Goal: Information Seeking & Learning: Learn about a topic

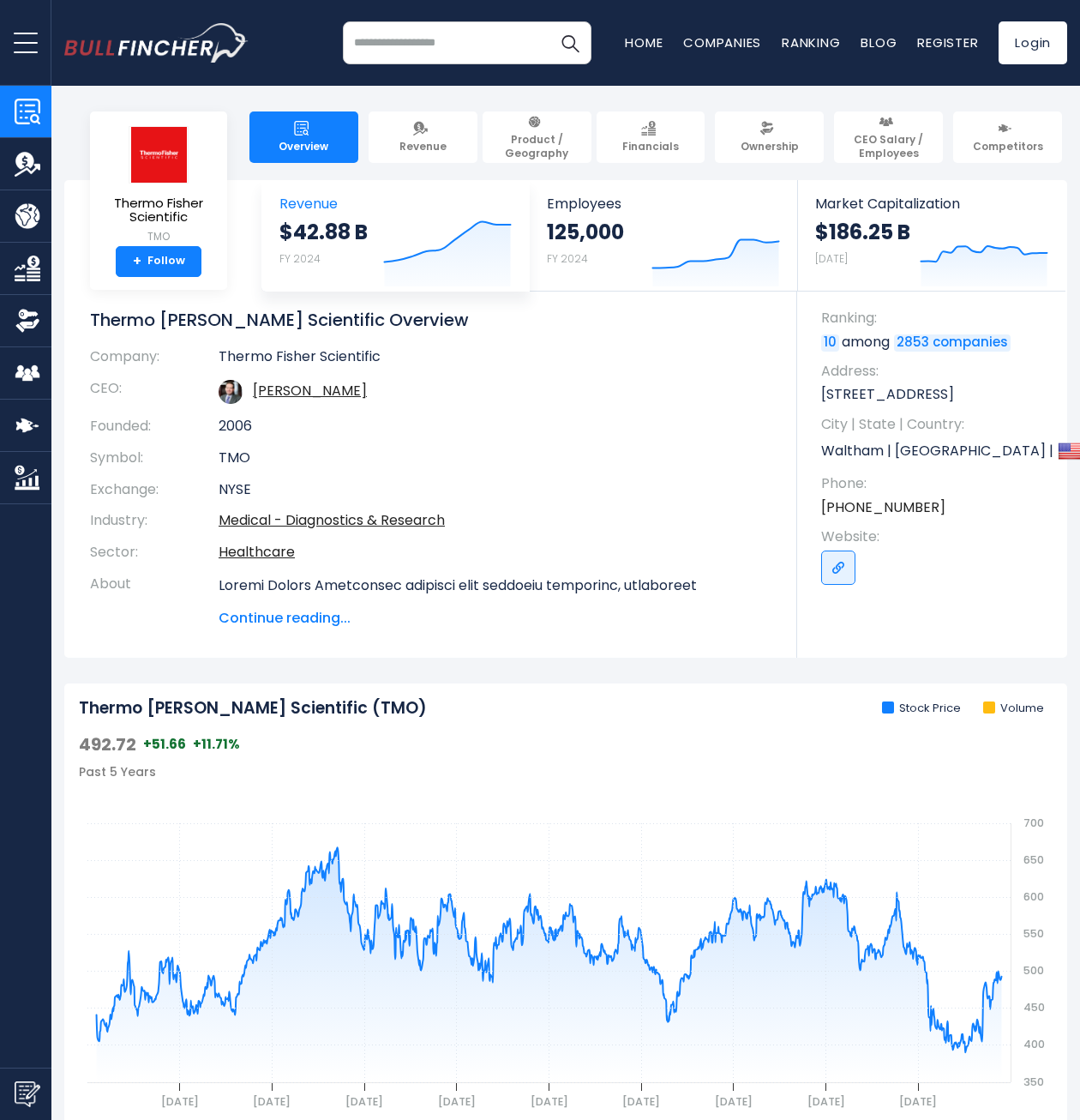
click at [303, 205] on span "Revenue" at bounding box center [395, 204] width 233 height 17
click at [416, 143] on span "Revenue" at bounding box center [423, 147] width 47 height 14
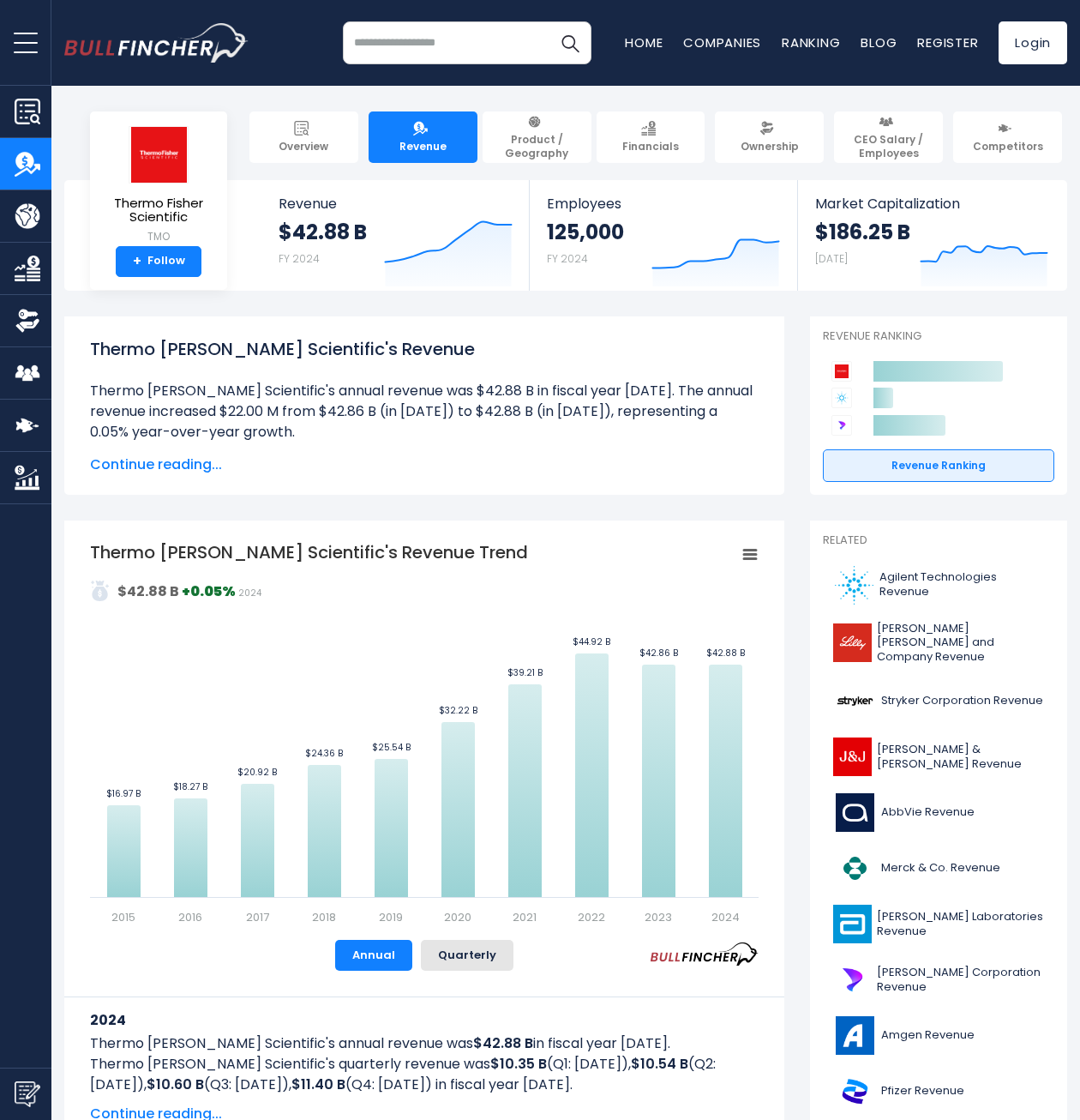
click at [31, 255] on img "Company Financials" at bounding box center [27, 268] width 25 height 25
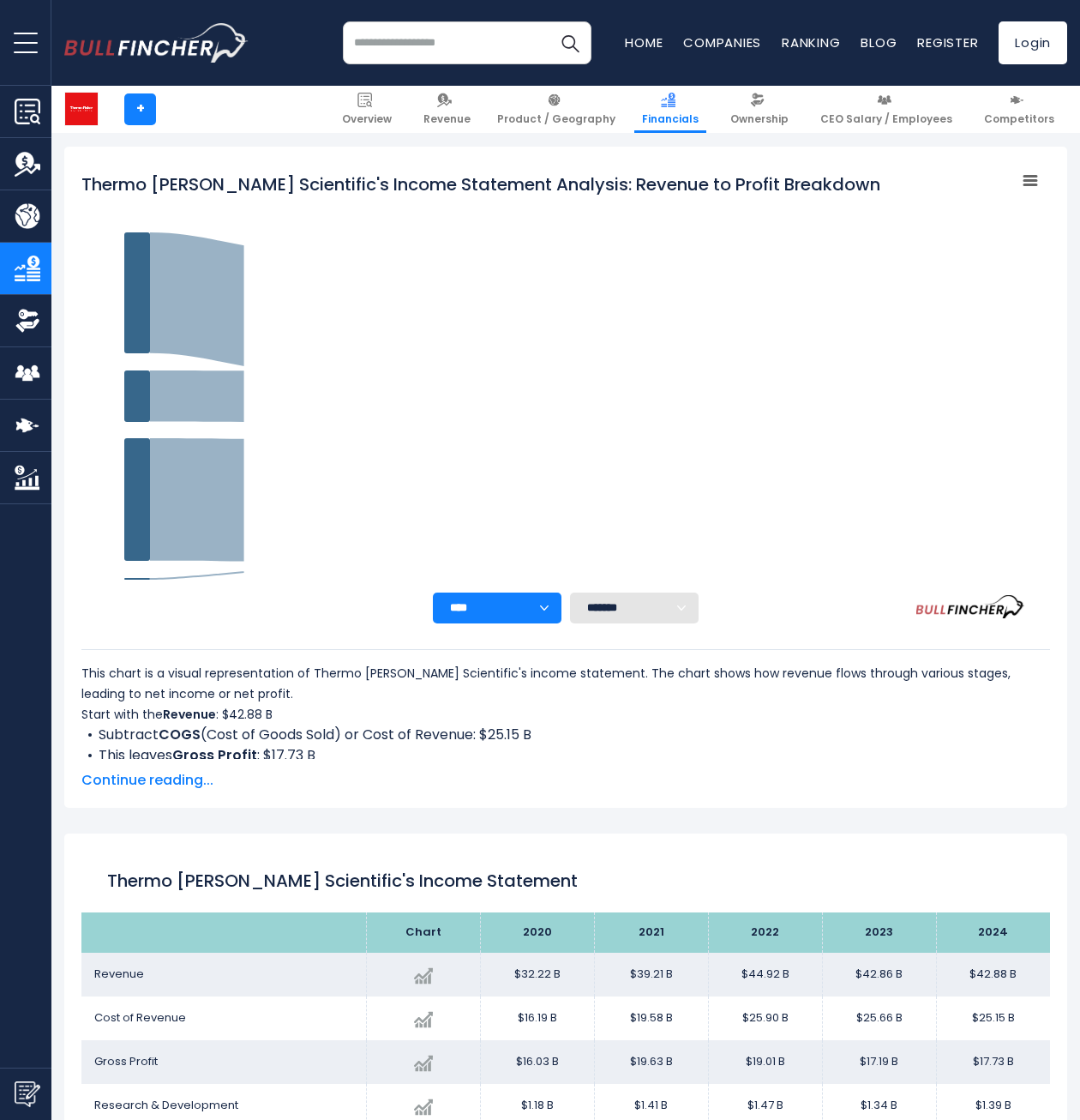
scroll to position [242, 0]
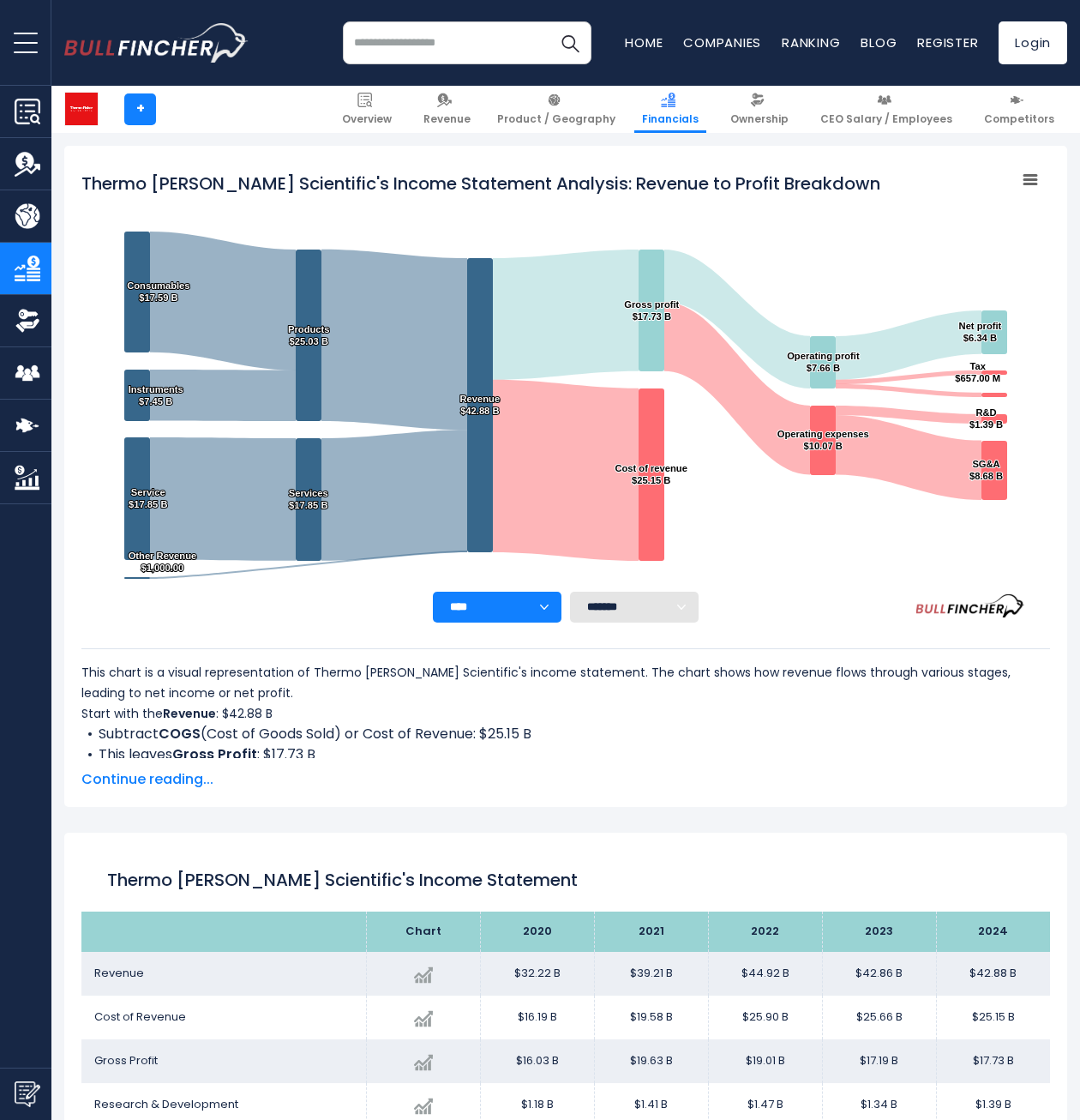
click at [14, 45] on button "open menu" at bounding box center [25, 42] width 52 height 85
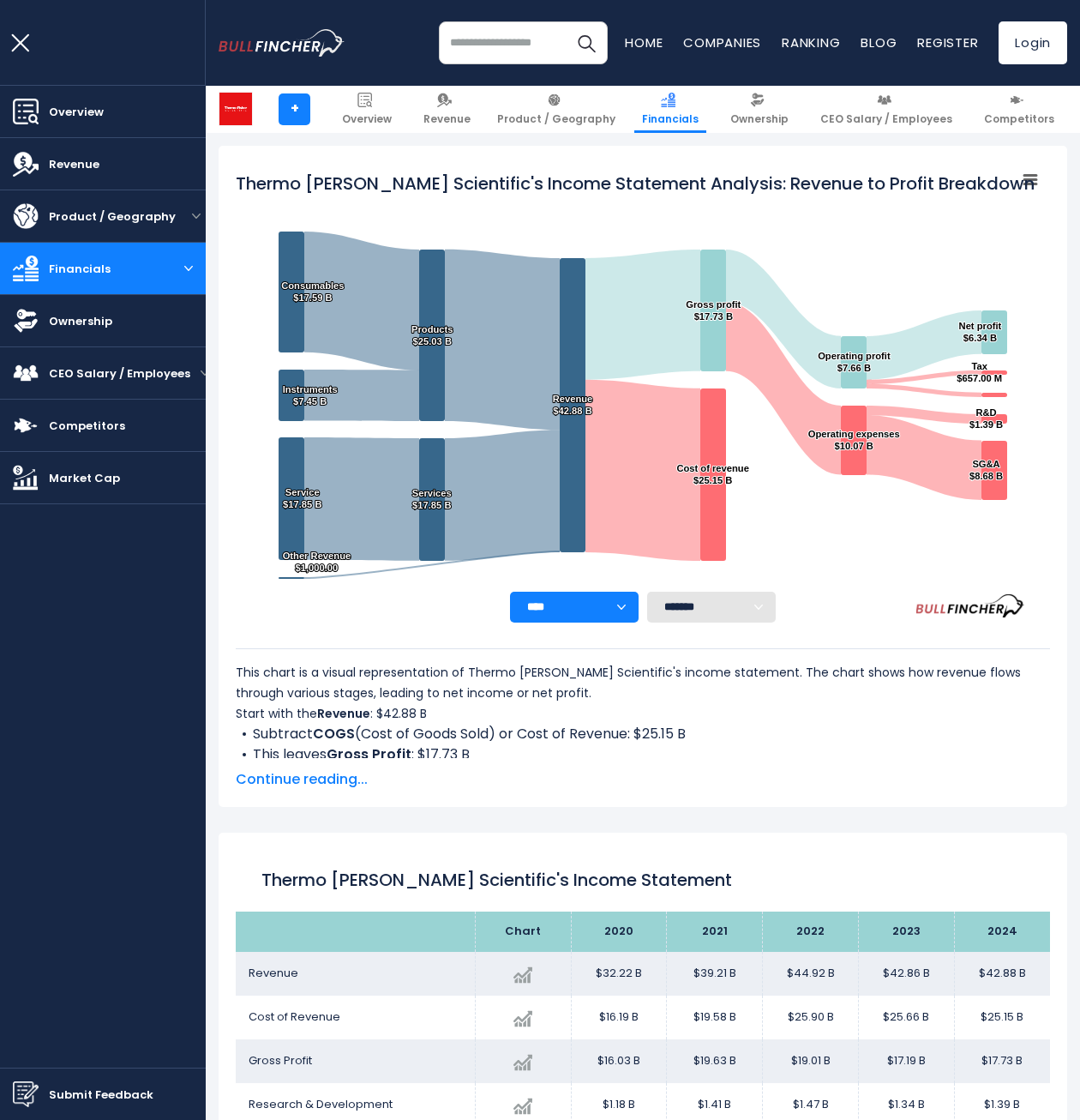
click at [186, 264] on button "open menu" at bounding box center [188, 268] width 34 height 9
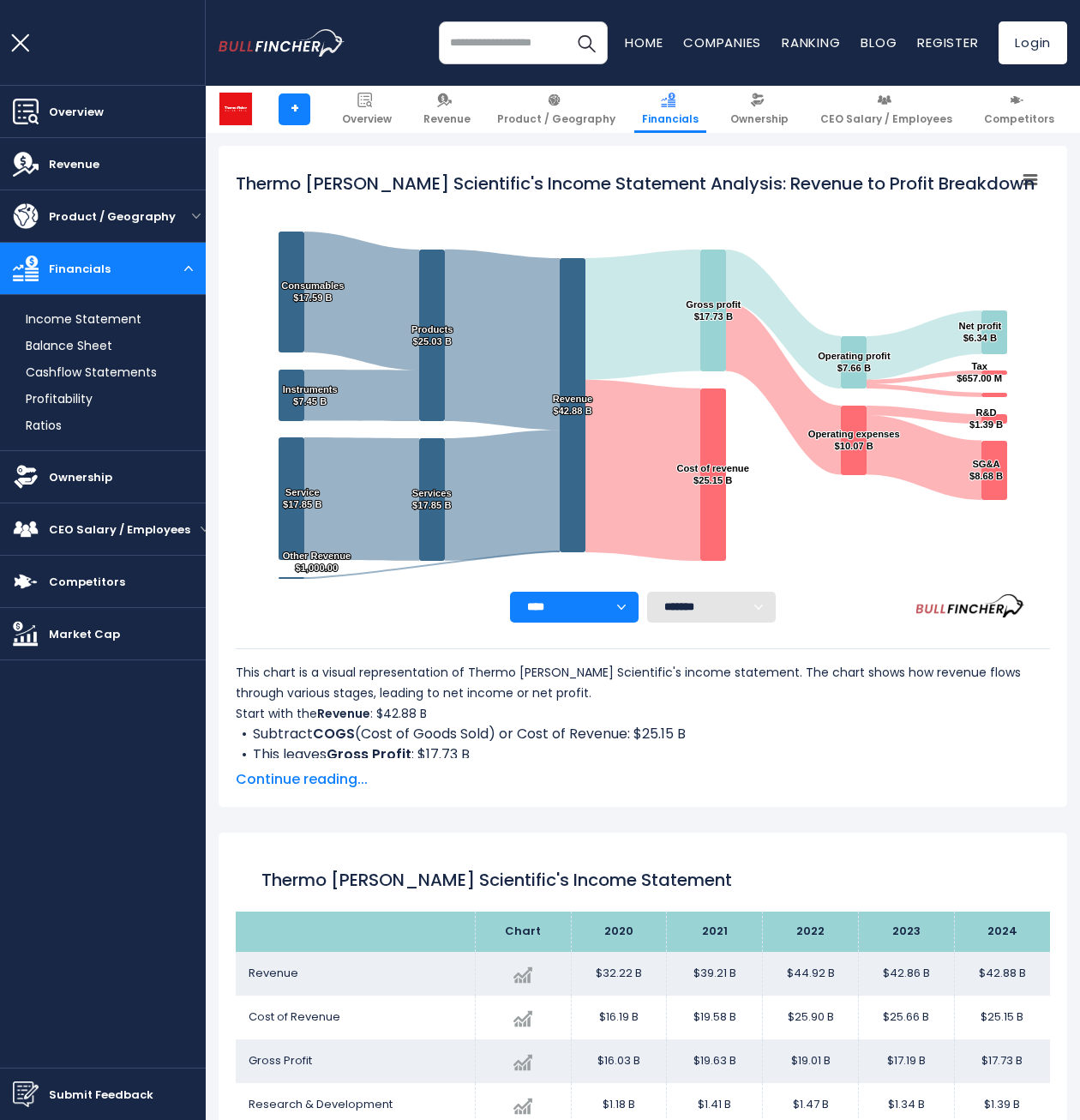
click at [187, 263] on div "Financials" at bounding box center [102, 268] width 205 height 54
click at [195, 211] on button "open menu" at bounding box center [196, 215] width 19 height 9
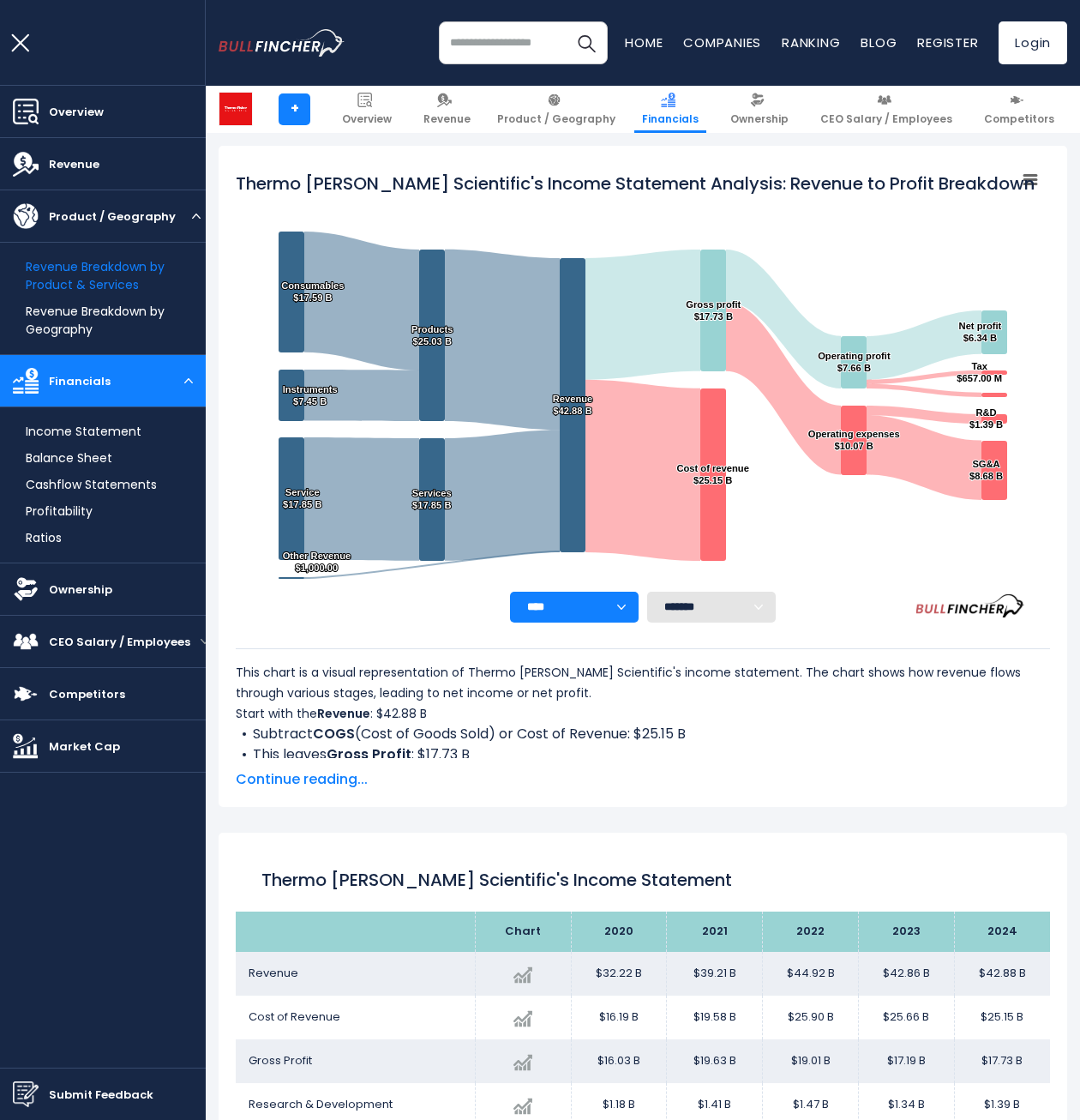
click at [134, 279] on link "Revenue Breakdown by Product & Services" at bounding box center [115, 276] width 180 height 36
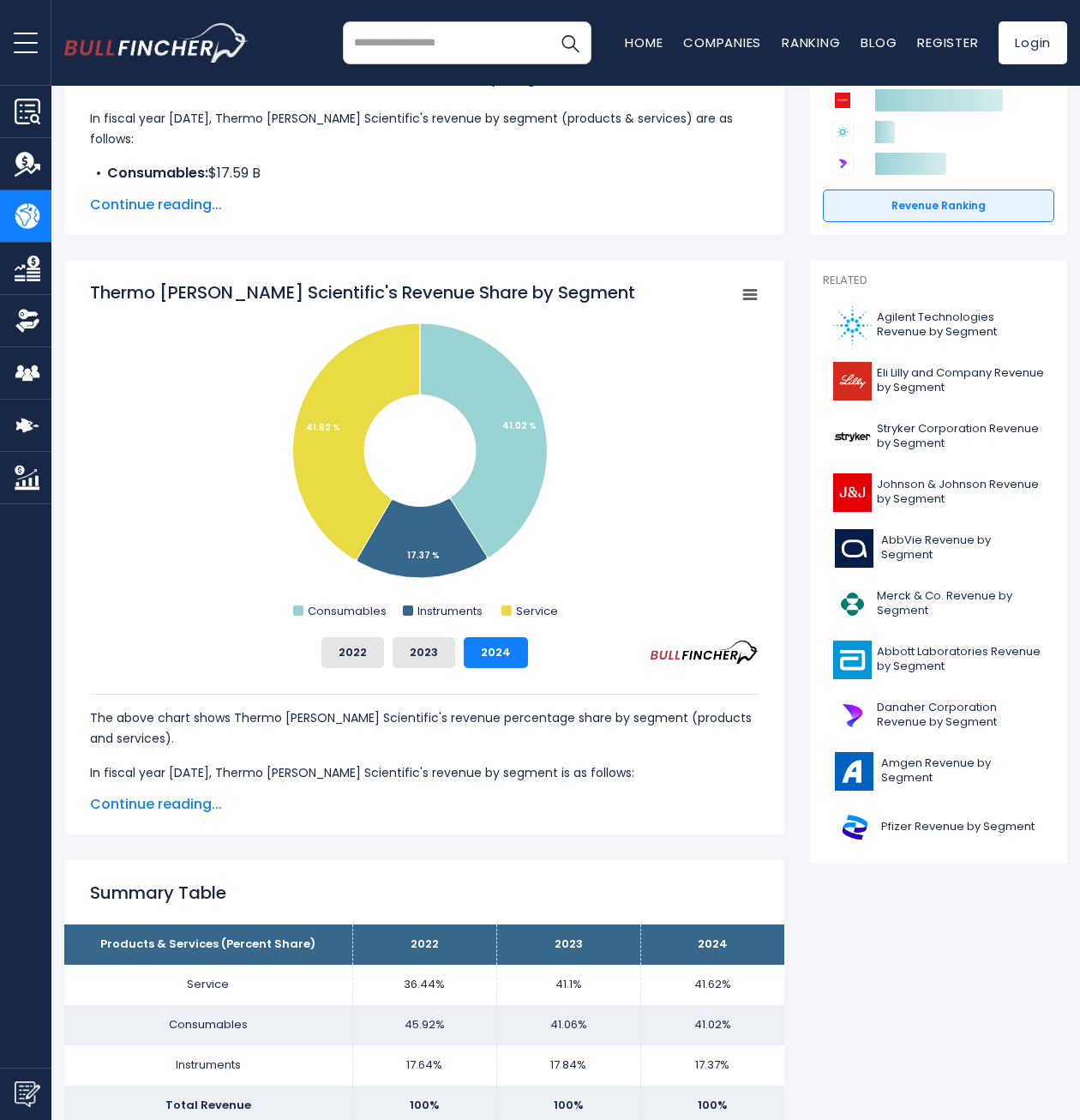
scroll to position [429, 0]
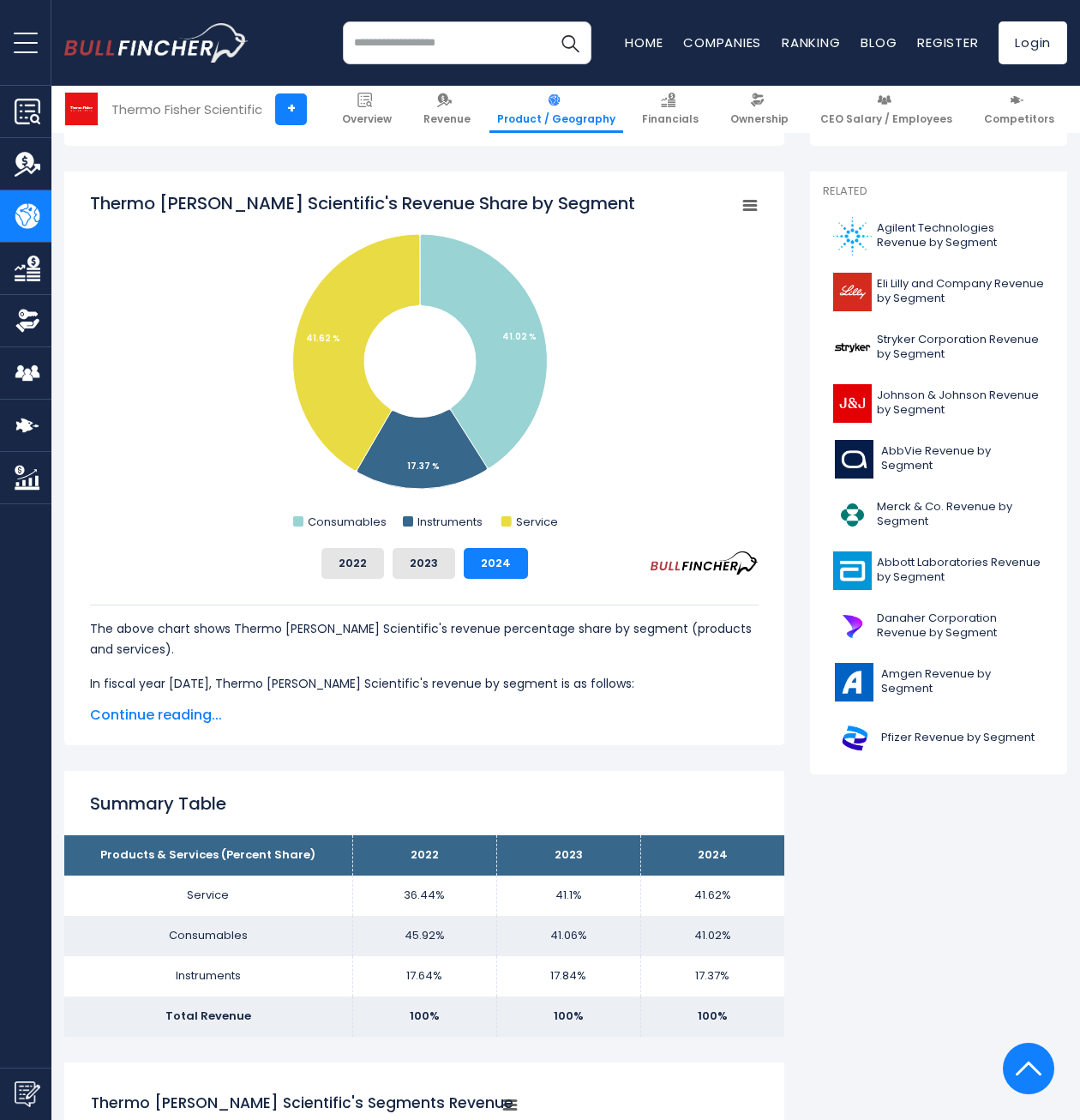
click at [24, 211] on img "Company Product/Geography" at bounding box center [27, 216] width 25 height 25
click at [33, 212] on img "Company Product/Geography" at bounding box center [27, 216] width 25 height 25
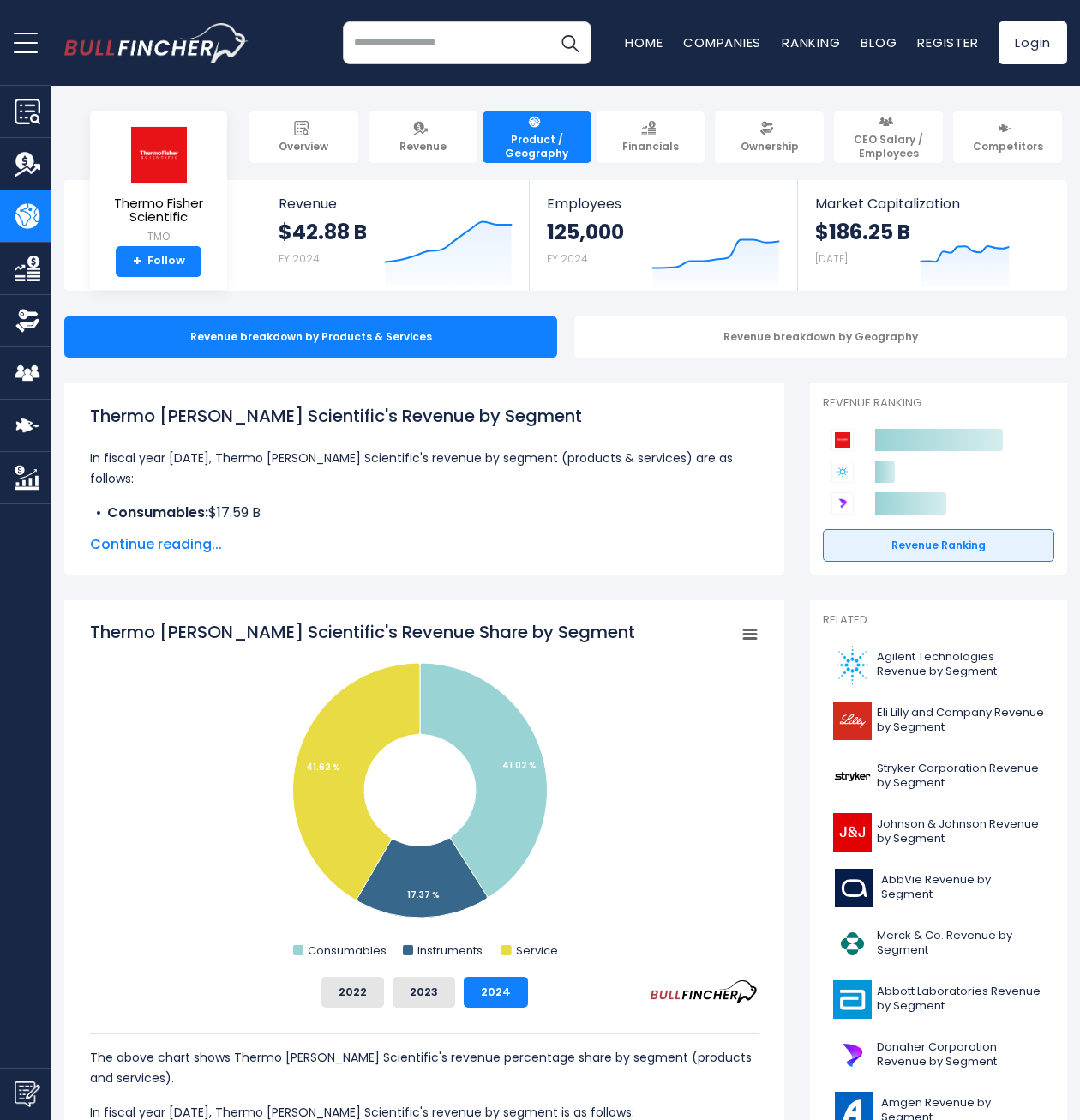
drag, startPoint x: 25, startPoint y: 31, endPoint x: 28, endPoint y: 42, distance: 11.4
click at [25, 32] on button "open menu" at bounding box center [25, 42] width 52 height 85
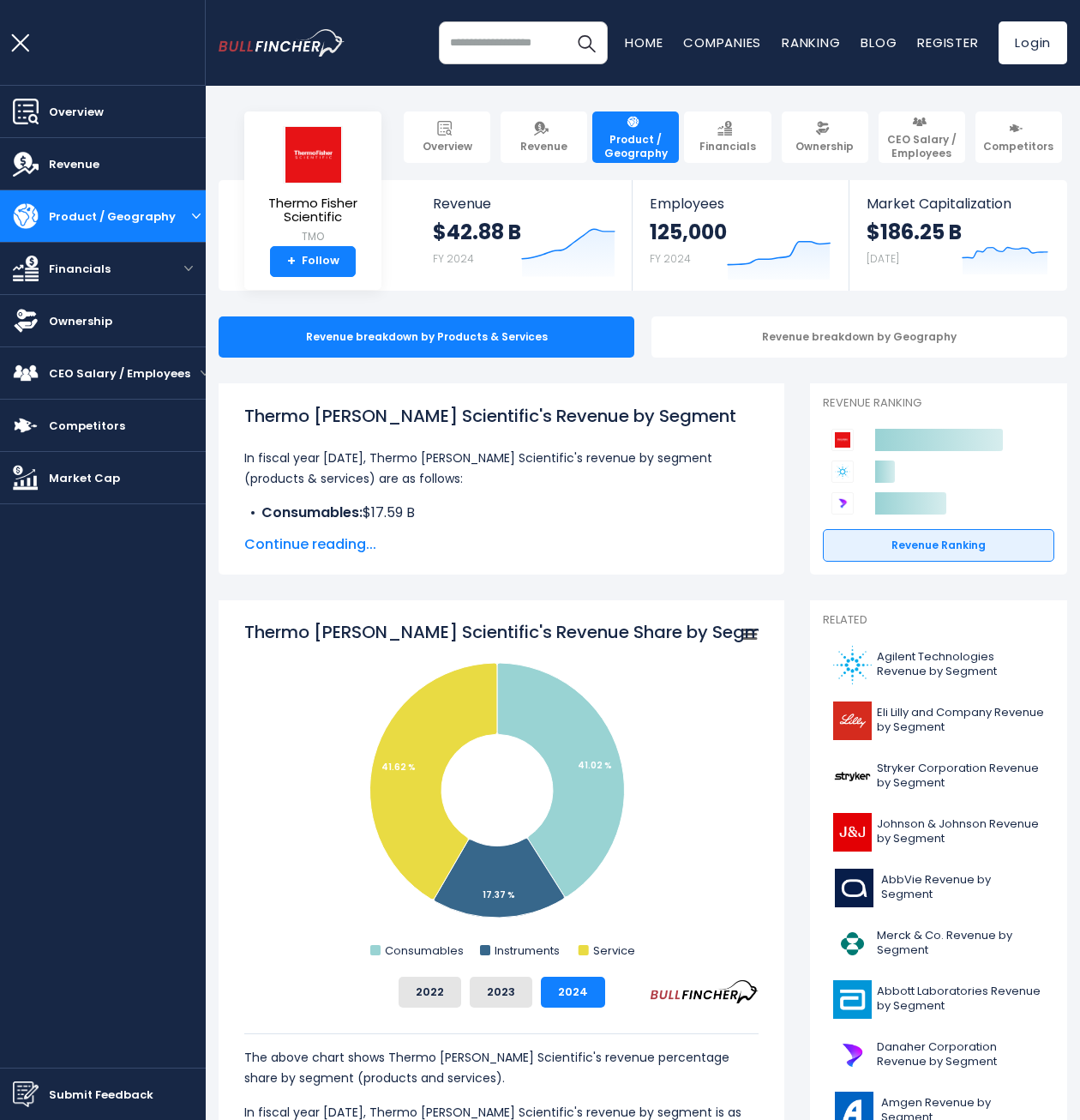
click at [193, 216] on img "open menu" at bounding box center [196, 215] width 9 height 5
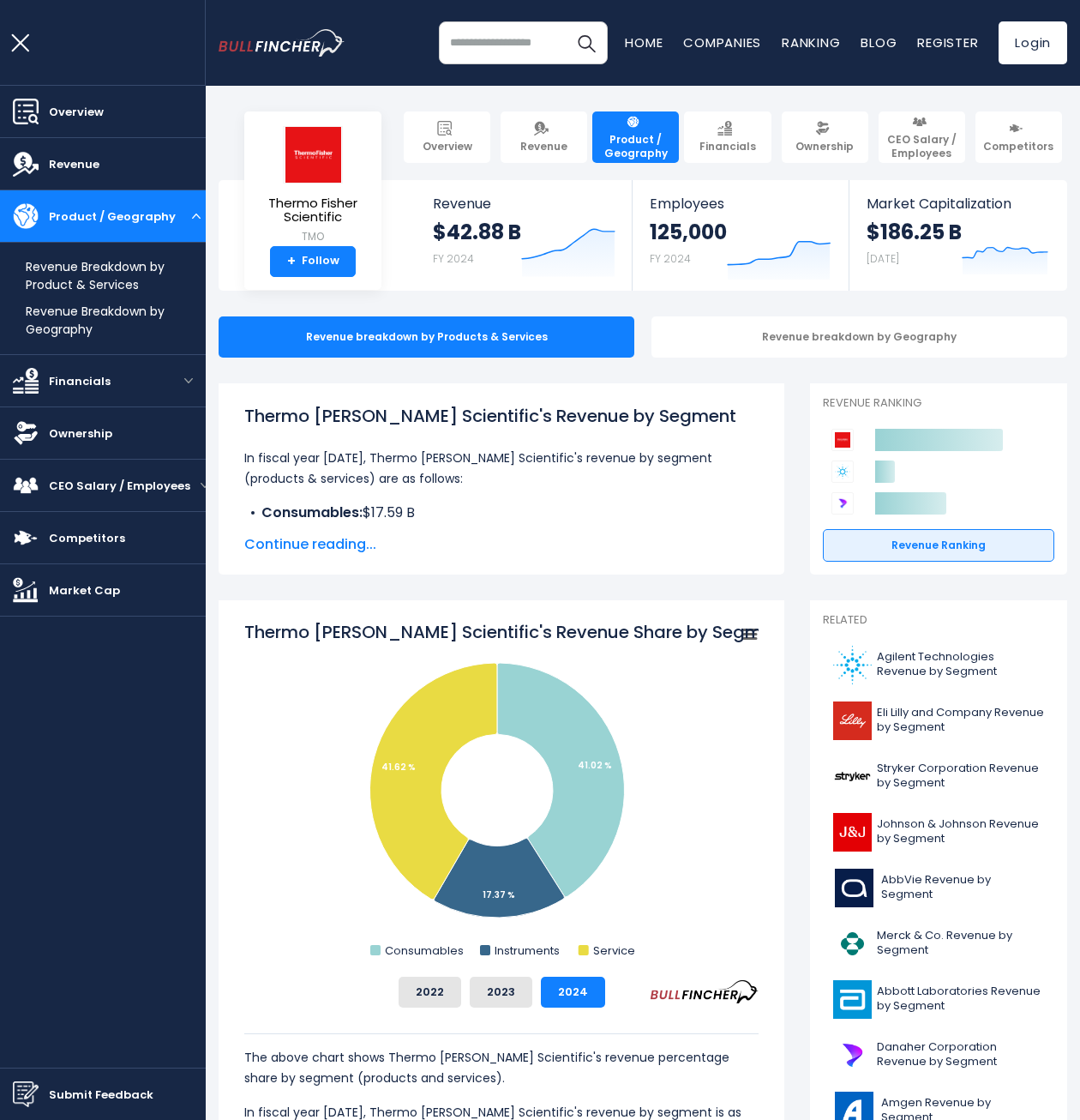
click at [202, 220] on div "Product / Geography" at bounding box center [102, 216] width 205 height 54
click at [186, 215] on button "open menu" at bounding box center [196, 215] width 19 height 9
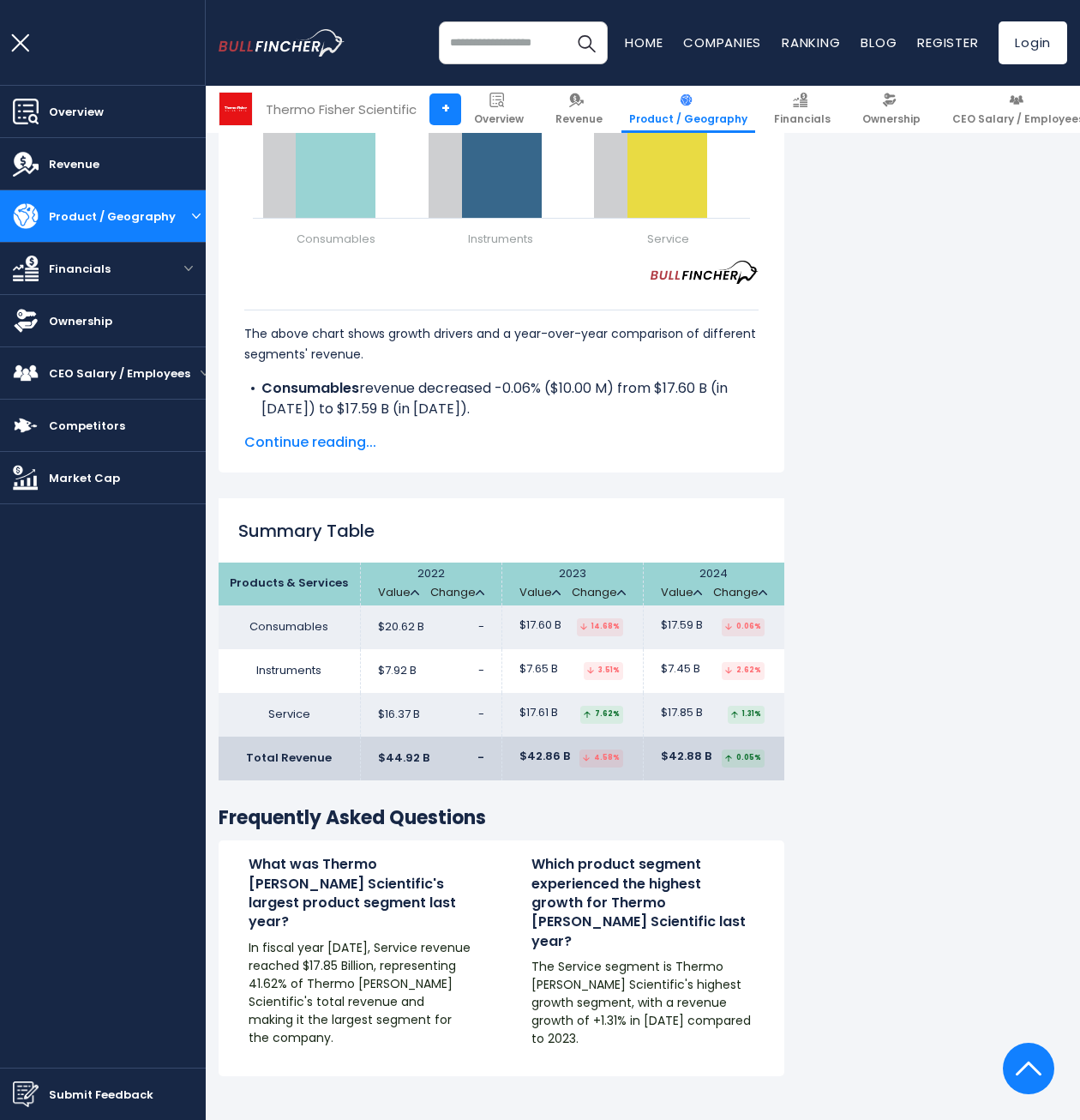
scroll to position [2829, 0]
